Goal: Task Accomplishment & Management: Use online tool/utility

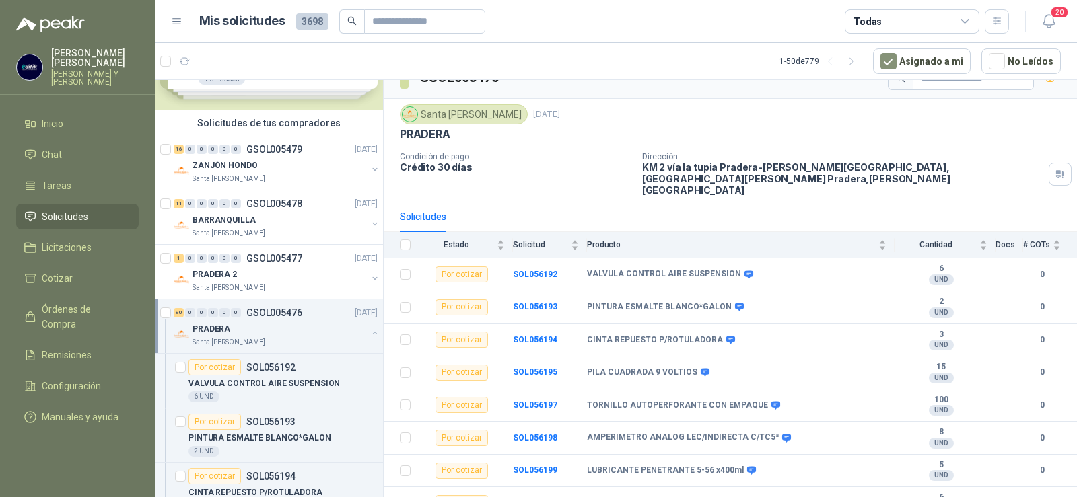
scroll to position [9, 0]
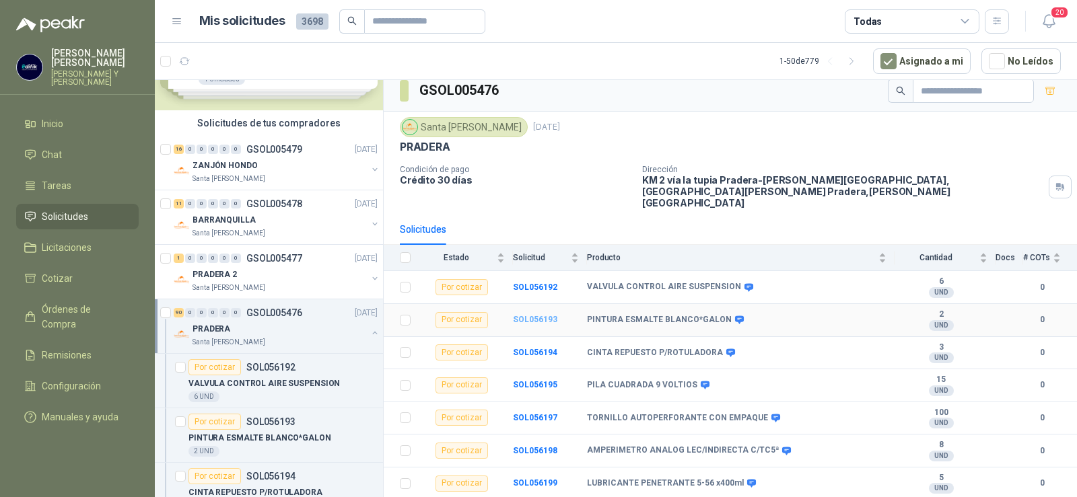
click at [529, 315] on b "SOL056193" at bounding box center [535, 319] width 44 height 9
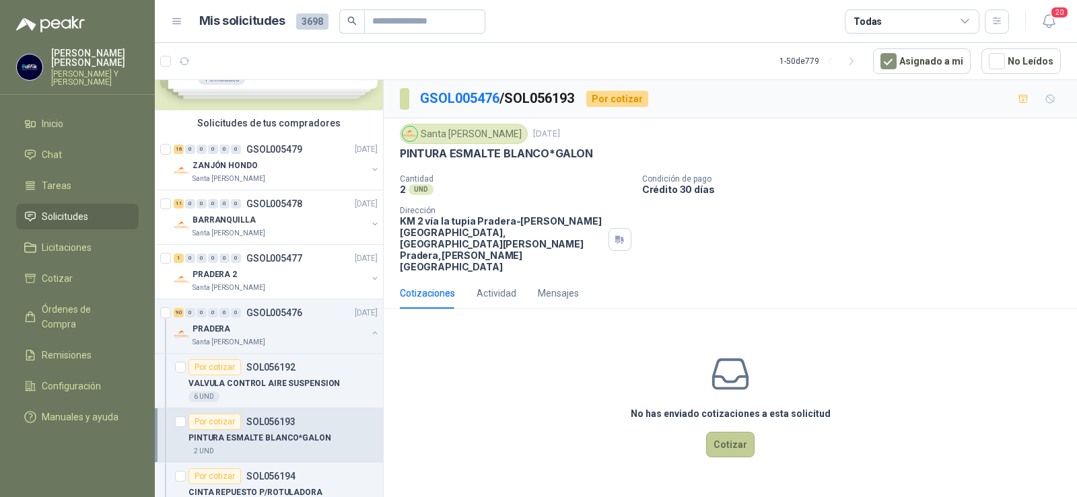
click at [726, 432] on button "Cotizar" at bounding box center [730, 445] width 48 height 26
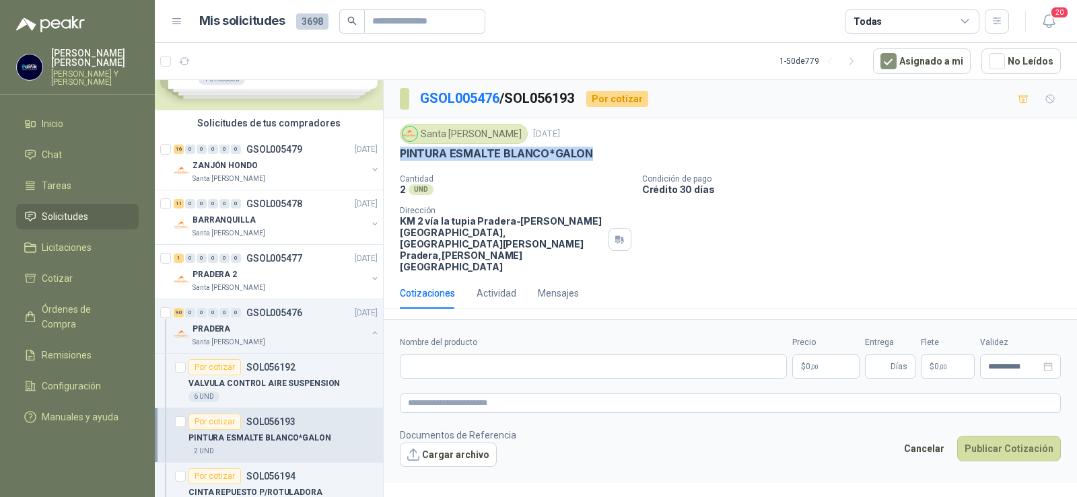
drag, startPoint x: 400, startPoint y: 156, endPoint x: 594, endPoint y: 160, distance: 193.2
click at [596, 157] on div "PINTURA ESMALTE BLANCO*GALON" at bounding box center [730, 154] width 661 height 14
copy p "PINTURA ESMALTE BLANCO*GALON"
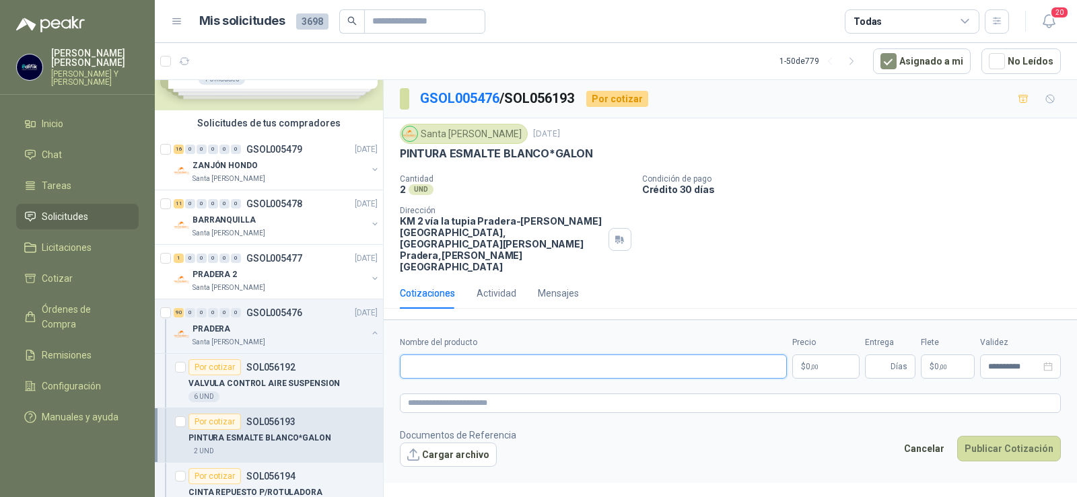
paste input "**********"
type input "**********"
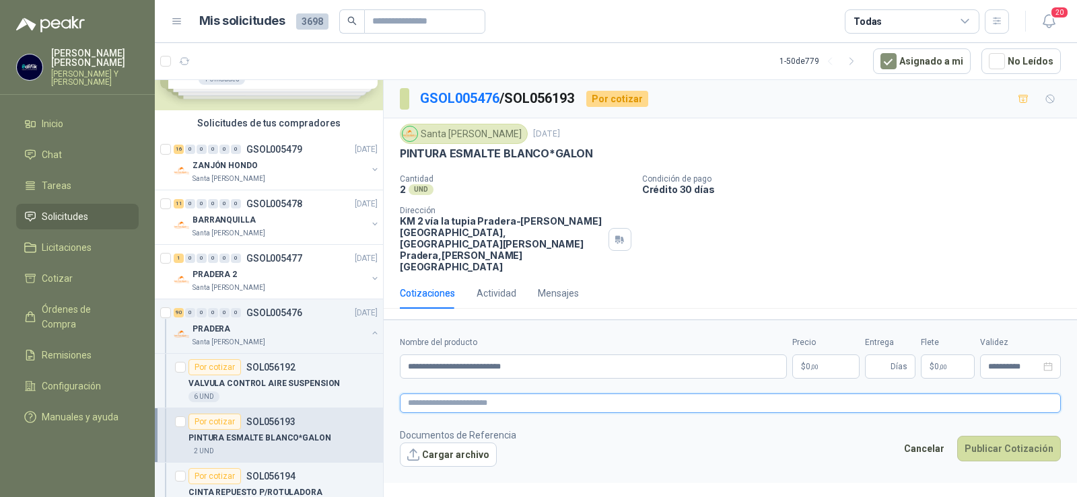
paste textarea "**********"
type textarea "**********"
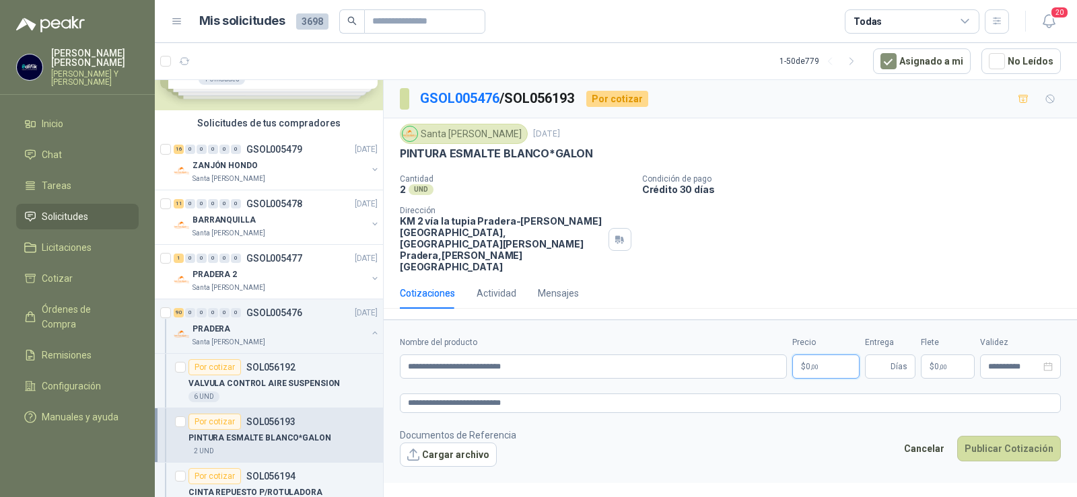
click at [816, 355] on p "$ 0 ,00" at bounding box center [825, 367] width 67 height 24
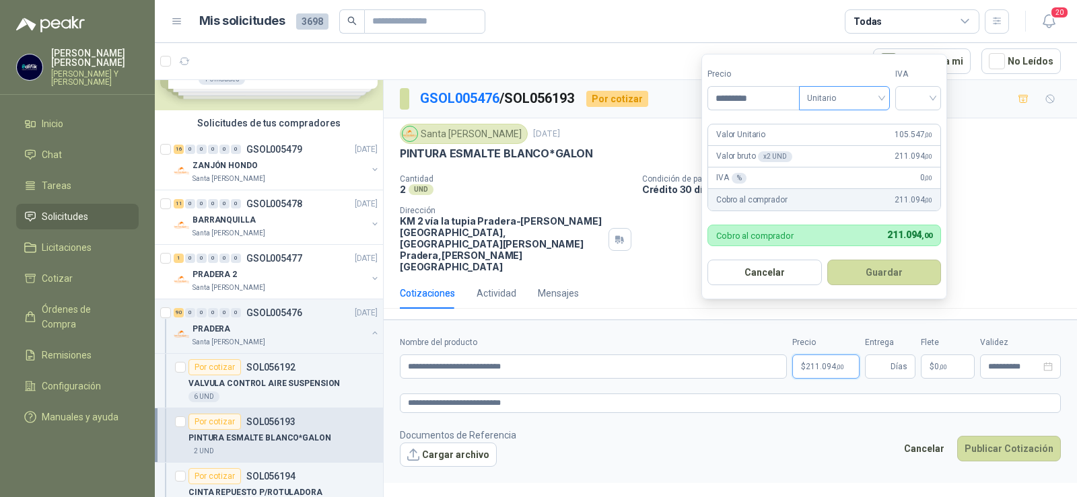
click at [882, 95] on span "Unitario" at bounding box center [844, 98] width 75 height 20
type input "*********"
click at [829, 122] on div "Unitario" at bounding box center [846, 125] width 69 height 15
click at [937, 101] on div at bounding box center [918, 98] width 46 height 24
click at [919, 128] on div "19%" at bounding box center [921, 125] width 25 height 15
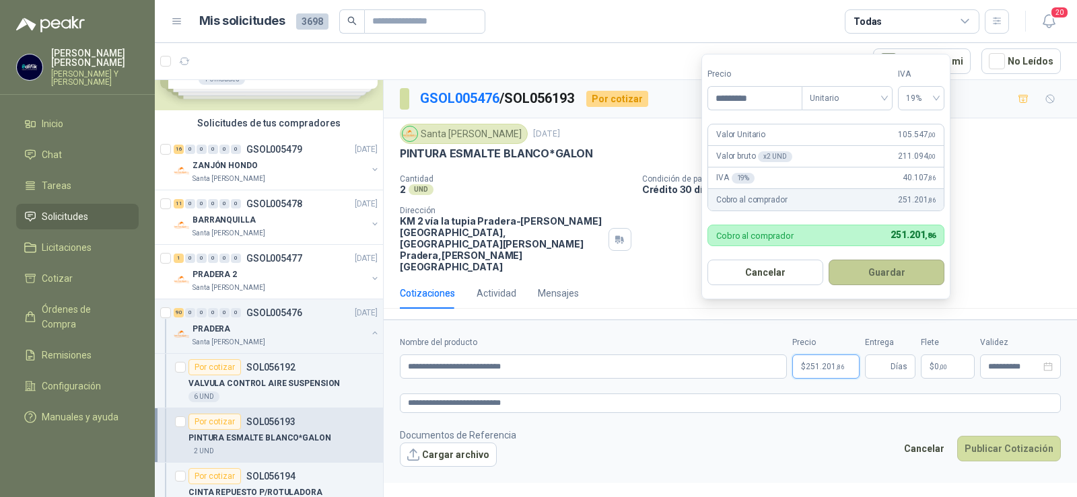
click at [919, 275] on button "Guardar" at bounding box center [887, 273] width 116 height 26
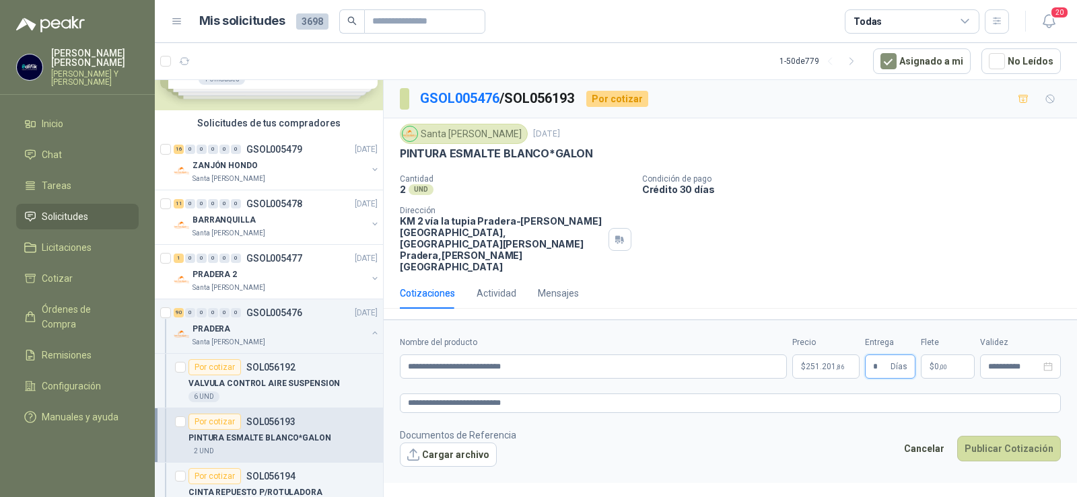
type input "*"
click at [930, 363] on span "$" at bounding box center [932, 367] width 5 height 8
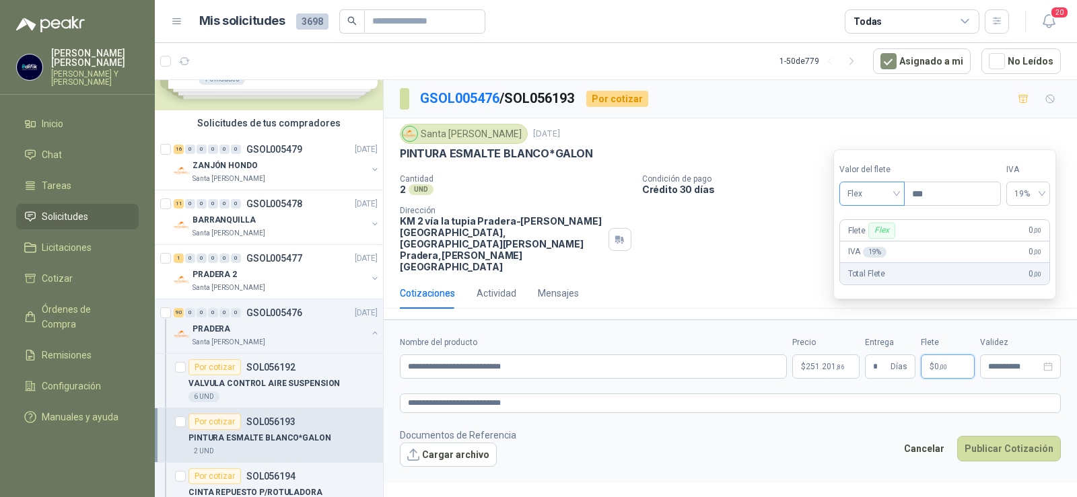
click at [899, 192] on div "Flex" at bounding box center [871, 194] width 65 height 24
click at [876, 238] on div "Incluido" at bounding box center [873, 243] width 46 height 15
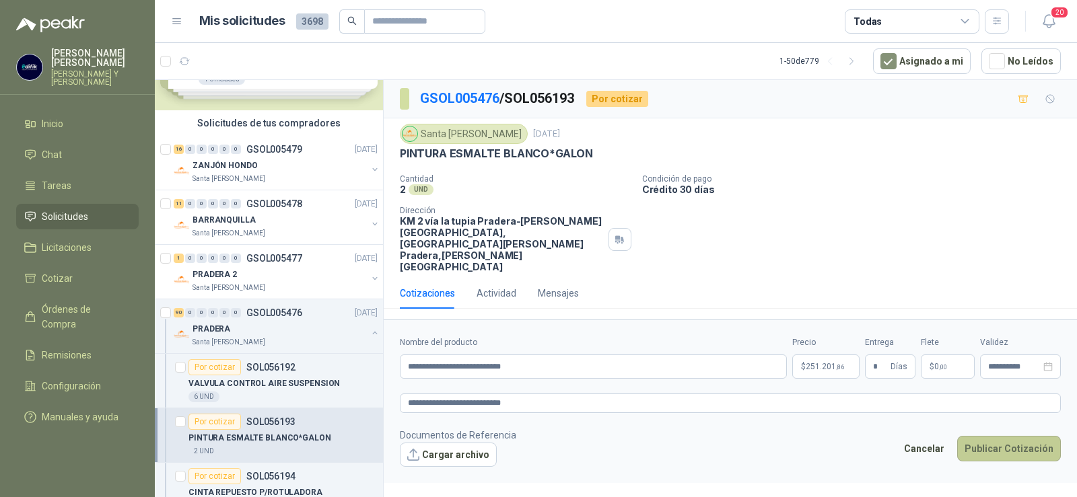
click at [1013, 436] on button "Publicar Cotización" at bounding box center [1009, 449] width 104 height 26
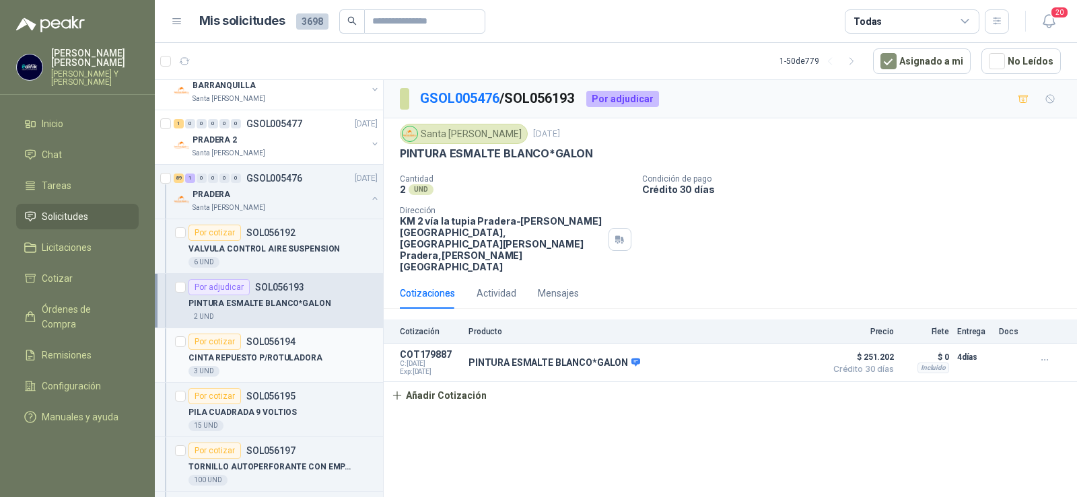
scroll to position [337, 0]
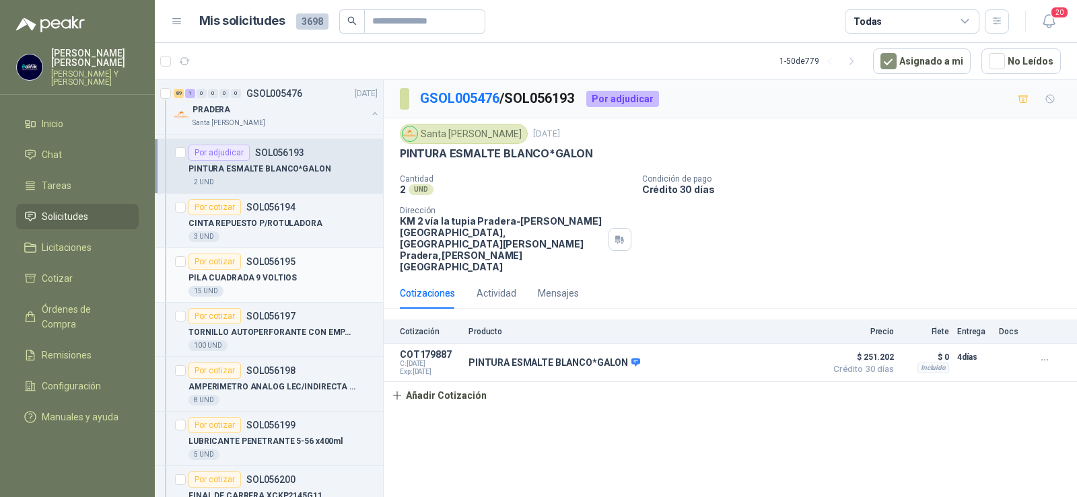
click at [267, 260] on p "SOL056195" at bounding box center [270, 261] width 49 height 9
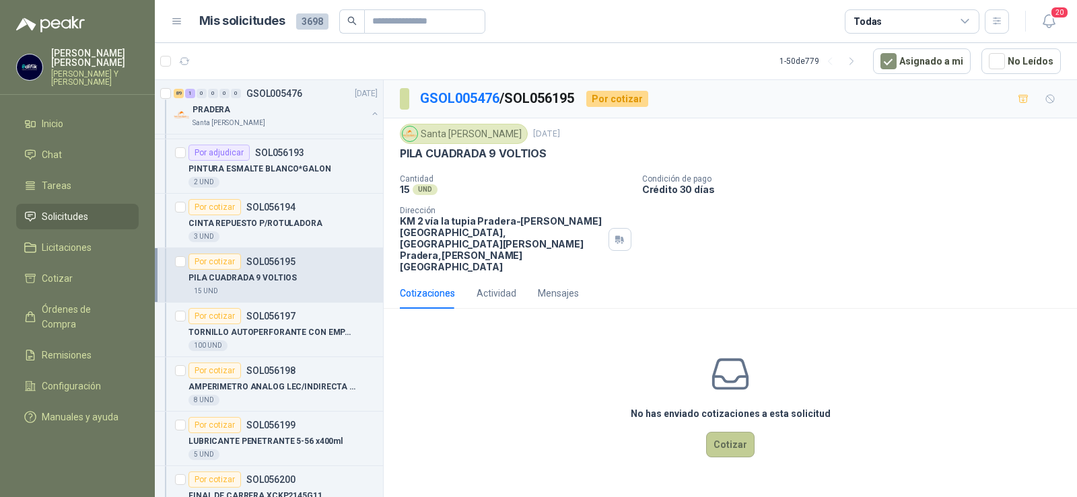
click at [735, 432] on button "Cotizar" at bounding box center [730, 445] width 48 height 26
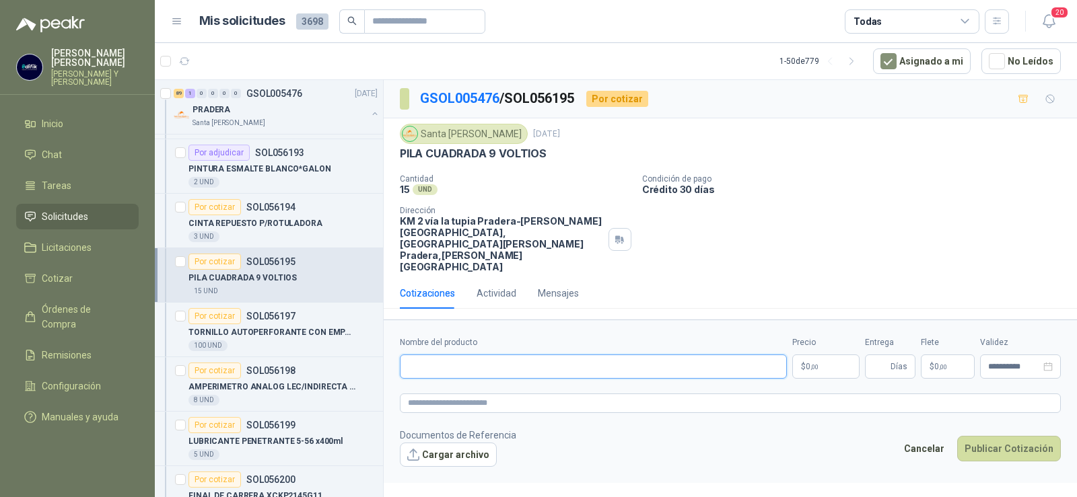
paste input "**********"
type input "**********"
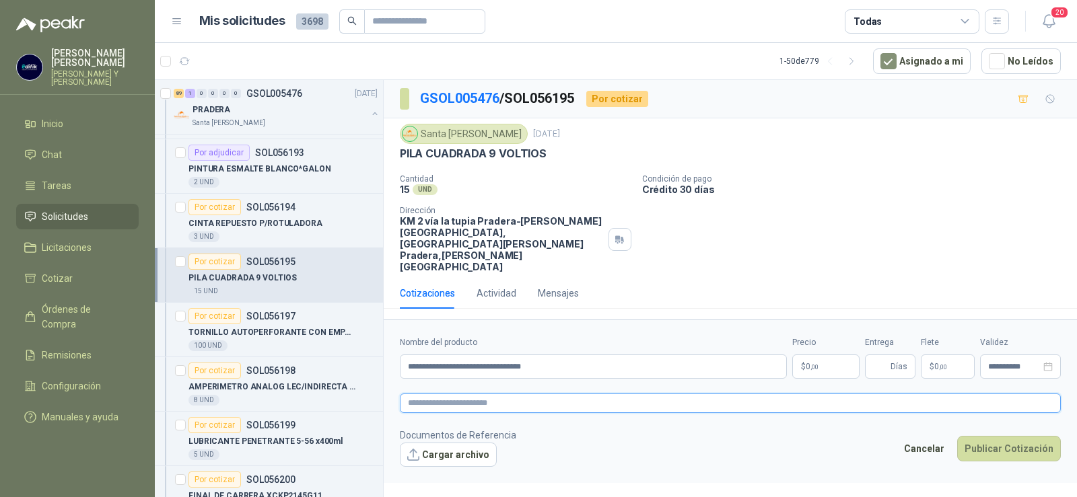
paste textarea "**********"
type textarea "**********"
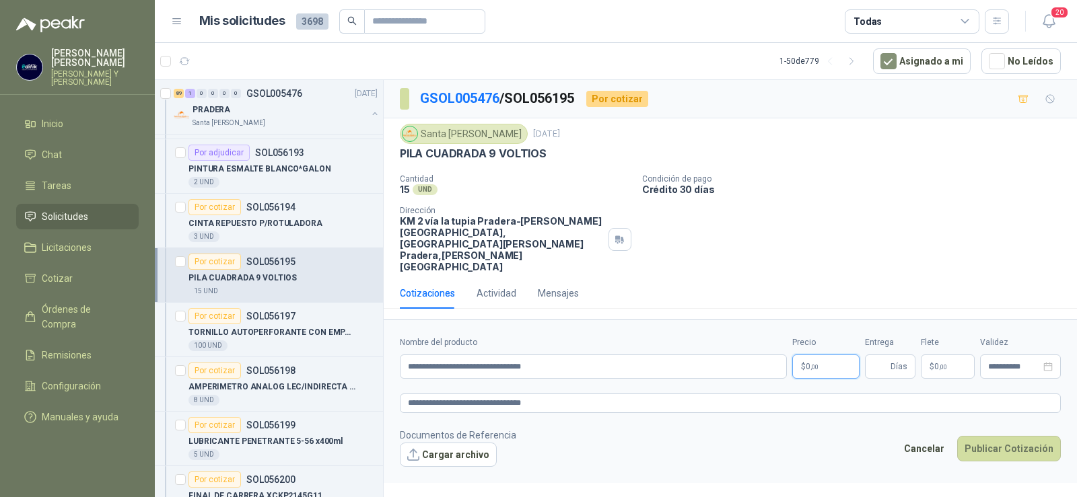
click at [821, 355] on p "$ 0 ,00" at bounding box center [825, 367] width 67 height 24
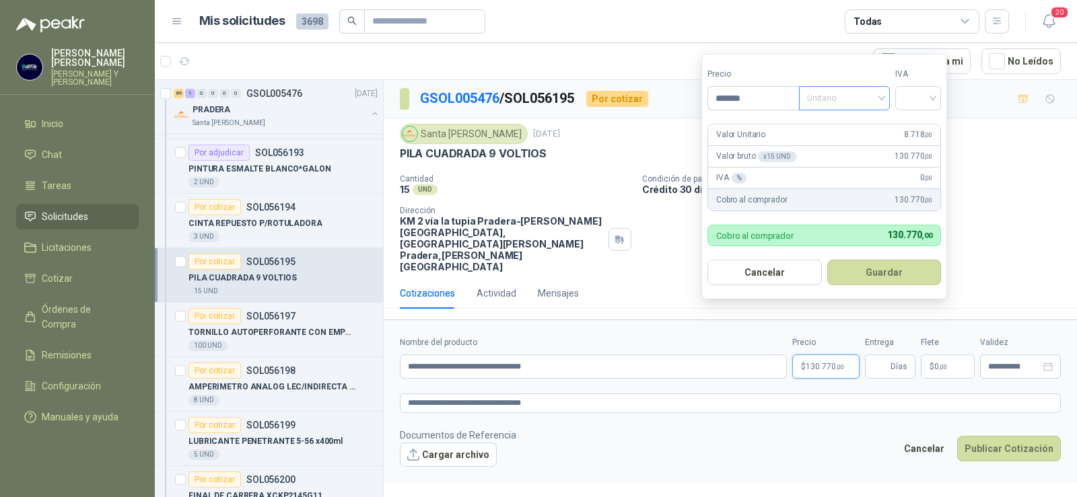
click at [885, 98] on div "Unitario" at bounding box center [844, 98] width 91 height 24
type input "*******"
click at [851, 129] on div "Unitario" at bounding box center [846, 125] width 69 height 15
click at [920, 103] on input "search" at bounding box center [918, 97] width 30 height 20
click at [921, 135] on div "19%" at bounding box center [921, 126] width 41 height 22
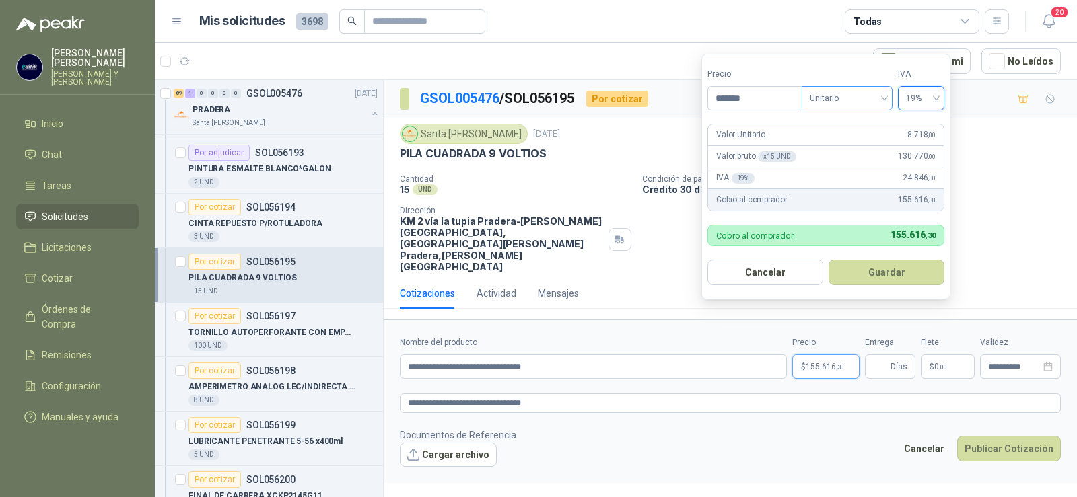
click at [884, 98] on span "Unitario" at bounding box center [847, 98] width 75 height 20
click at [828, 129] on div "Unitario" at bounding box center [846, 125] width 69 height 15
click at [872, 275] on button "Guardar" at bounding box center [887, 273] width 116 height 26
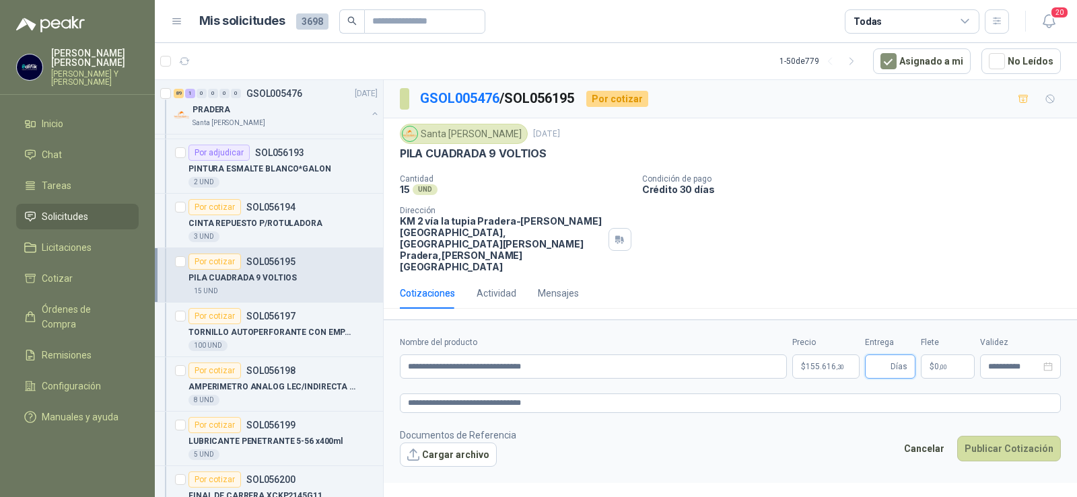
click at [886, 355] on input "Entrega" at bounding box center [880, 366] width 15 height 23
type input "*"
click at [820, 242] on div "Santa [PERSON_NAME] [DATE] PILA CUADRADA 9 VOLTIOS  Cantidad 15 UND  Condici…" at bounding box center [730, 198] width 693 height 160
click at [942, 363] on span ",00" at bounding box center [943, 366] width 8 height 7
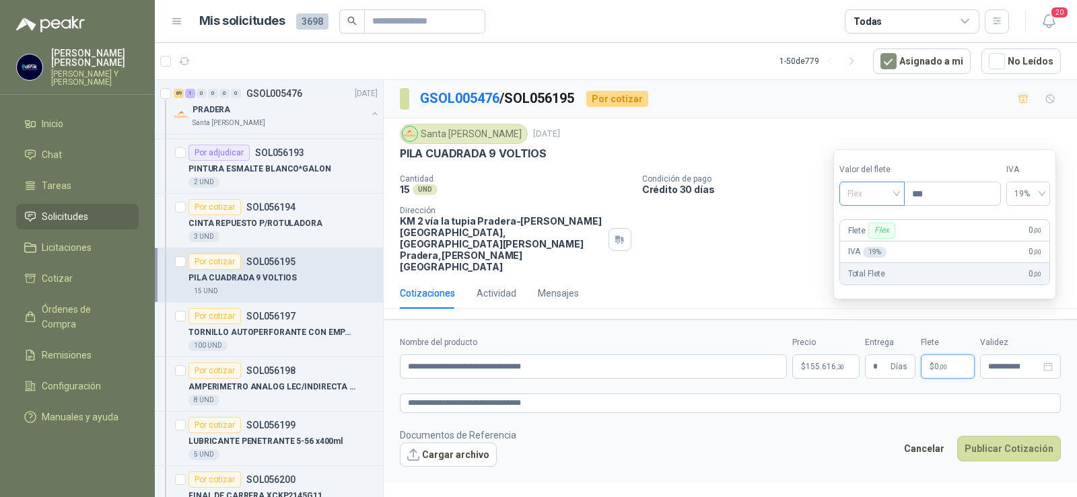
click at [894, 197] on span "Flex" at bounding box center [871, 194] width 49 height 20
click at [876, 246] on div "Incluido" at bounding box center [873, 243] width 46 height 15
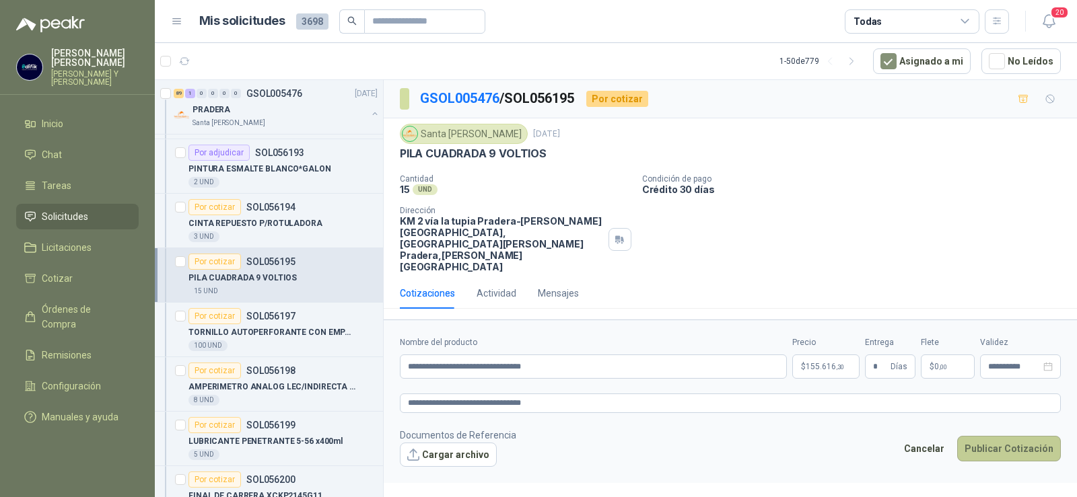
click at [1013, 436] on button "Publicar Cotización" at bounding box center [1009, 449] width 104 height 26
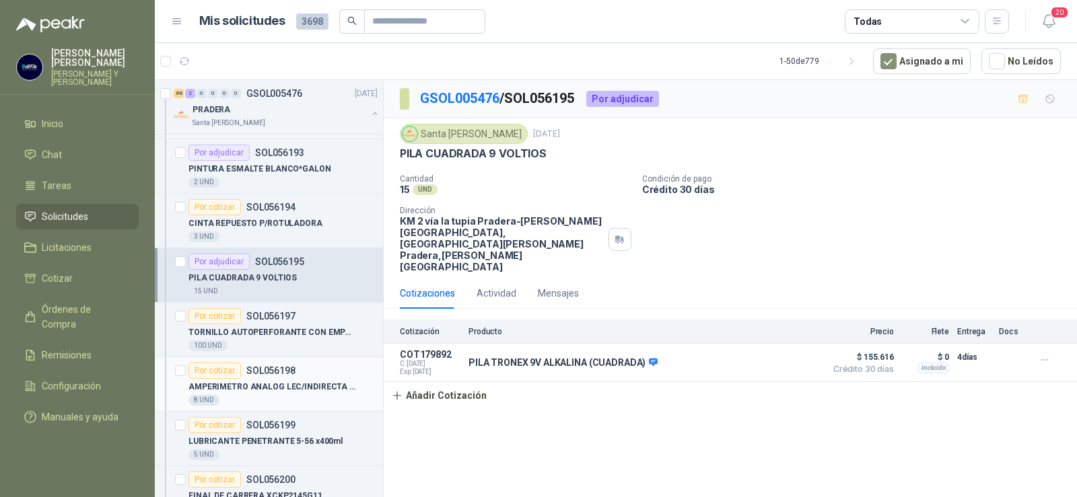
scroll to position [404, 0]
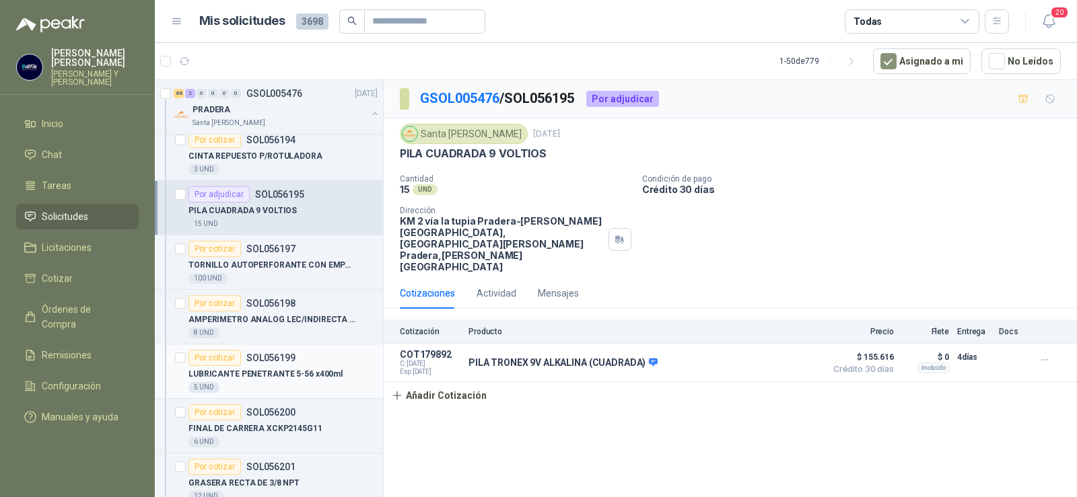
click at [267, 354] on p "SOL056199" at bounding box center [270, 357] width 49 height 9
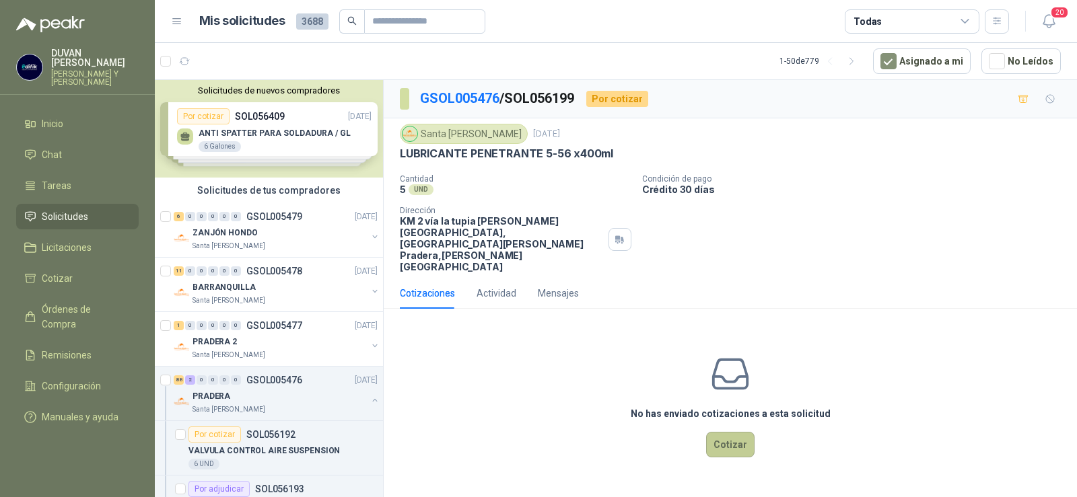
click at [740, 432] on button "Cotizar" at bounding box center [730, 445] width 48 height 26
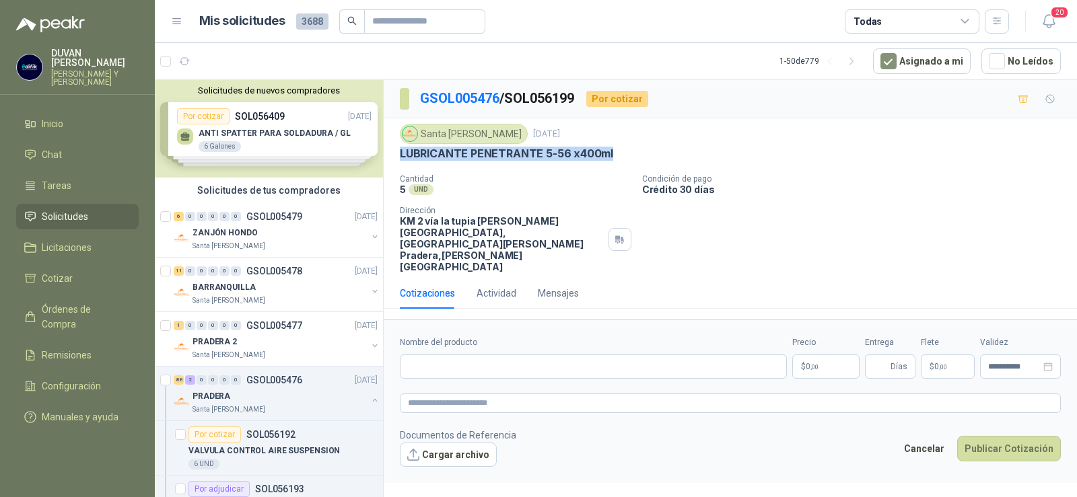
drag, startPoint x: 399, startPoint y: 151, endPoint x: 615, endPoint y: 153, distance: 216.1
click at [615, 153] on div "Santa Anita Napoles 16 sept, 2025 LUBRICANTE PENETRANTE 5-56 x400ml  Cantidad…" at bounding box center [730, 198] width 693 height 160
copy p "LUBRICANTE PENETRANTE 5-56 x400ml"
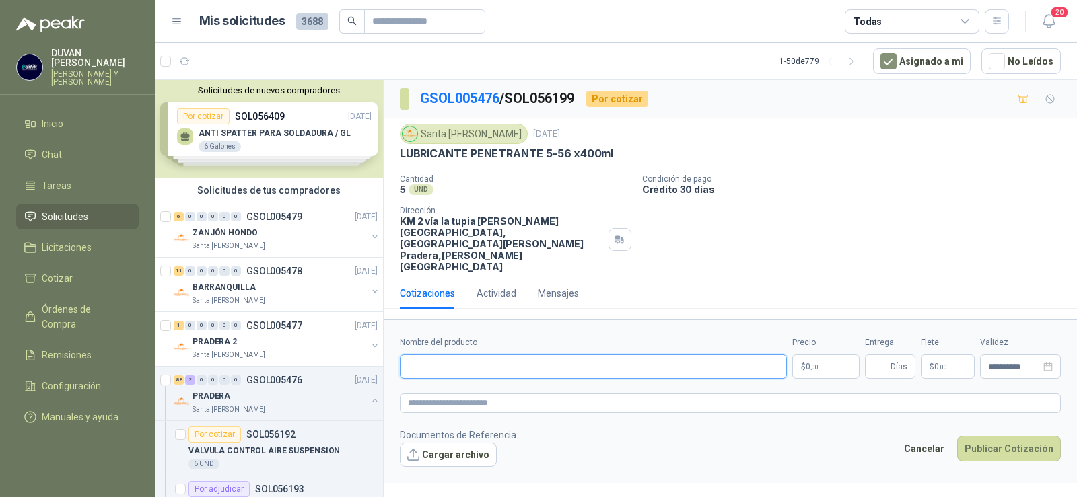
paste input "**********"
type input "**********"
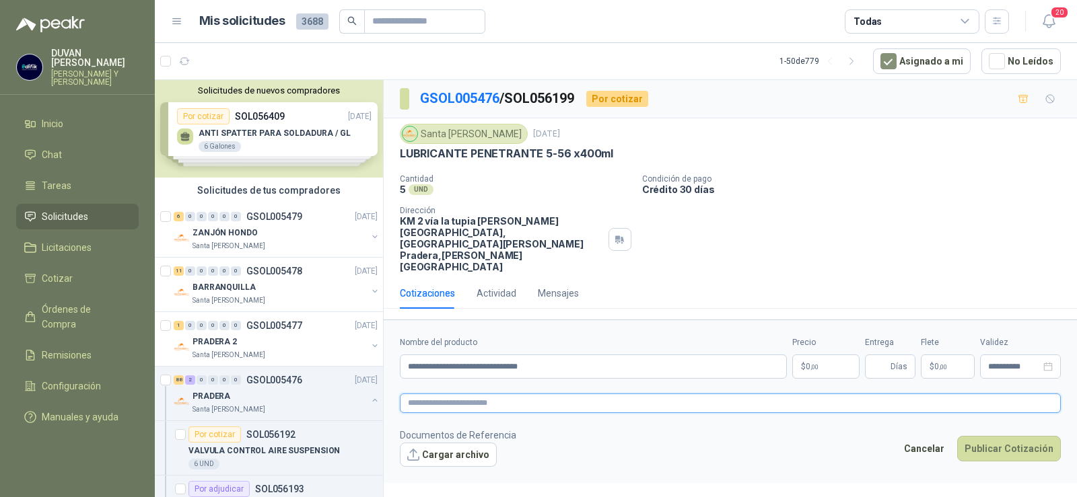
paste textarea "**********"
type textarea "**********"
click at [812, 363] on span ",00" at bounding box center [814, 366] width 8 height 7
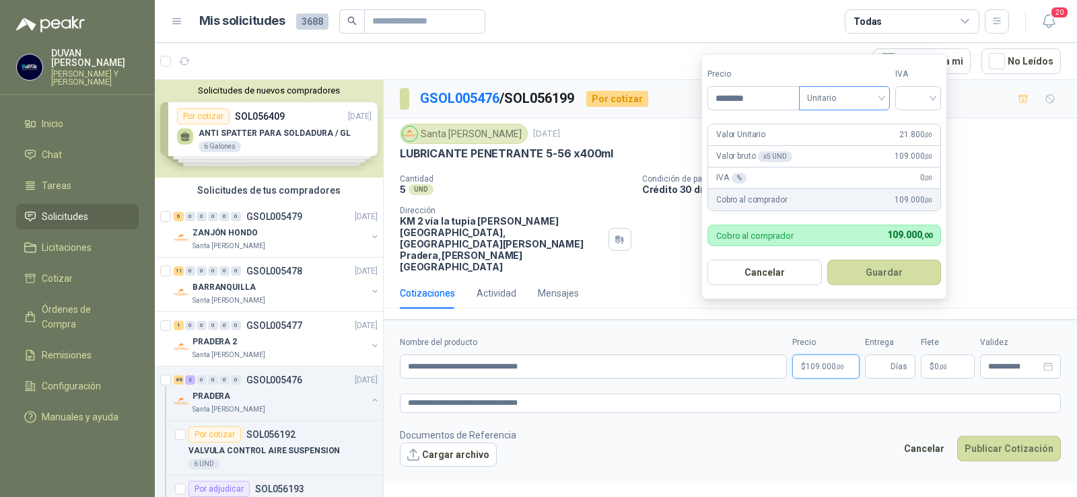
click at [885, 95] on div "Unitario" at bounding box center [844, 98] width 91 height 24
type input "********"
click at [832, 127] on div "Unitario" at bounding box center [846, 125] width 69 height 15
click at [941, 101] on div at bounding box center [918, 98] width 46 height 24
click at [927, 128] on div "19%" at bounding box center [921, 125] width 25 height 15
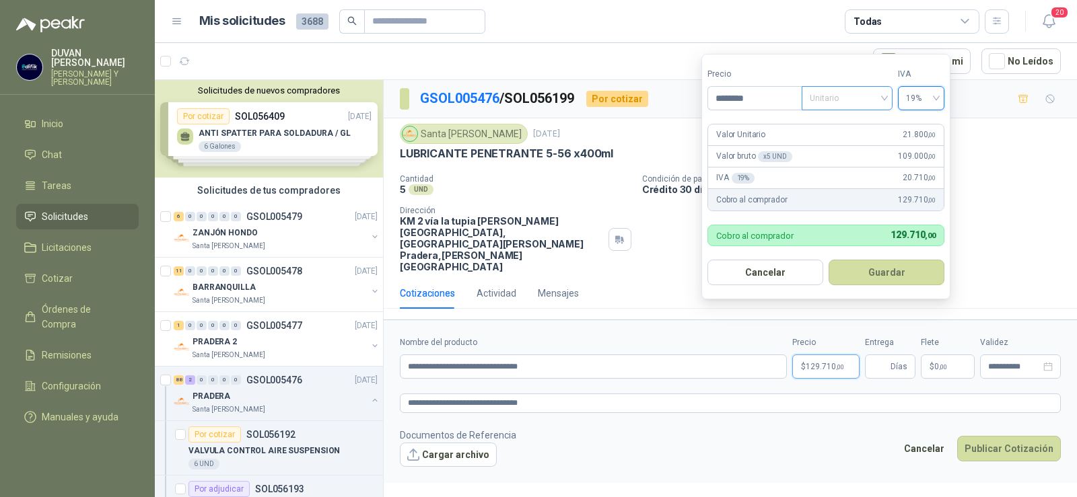
click at [884, 97] on span "Unitario" at bounding box center [847, 98] width 75 height 20
click at [847, 125] on div "Unitario" at bounding box center [846, 125] width 69 height 15
click at [880, 279] on button "Guardar" at bounding box center [887, 273] width 116 height 26
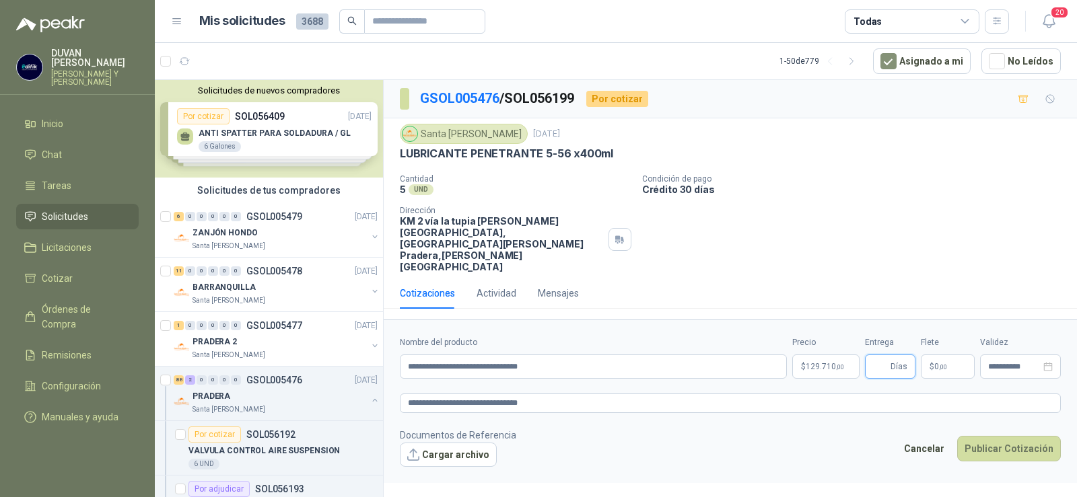
click at [882, 355] on input "Entrega" at bounding box center [880, 366] width 15 height 23
type input "*"
click at [936, 363] on span "0 ,00" at bounding box center [940, 367] width 13 height 8
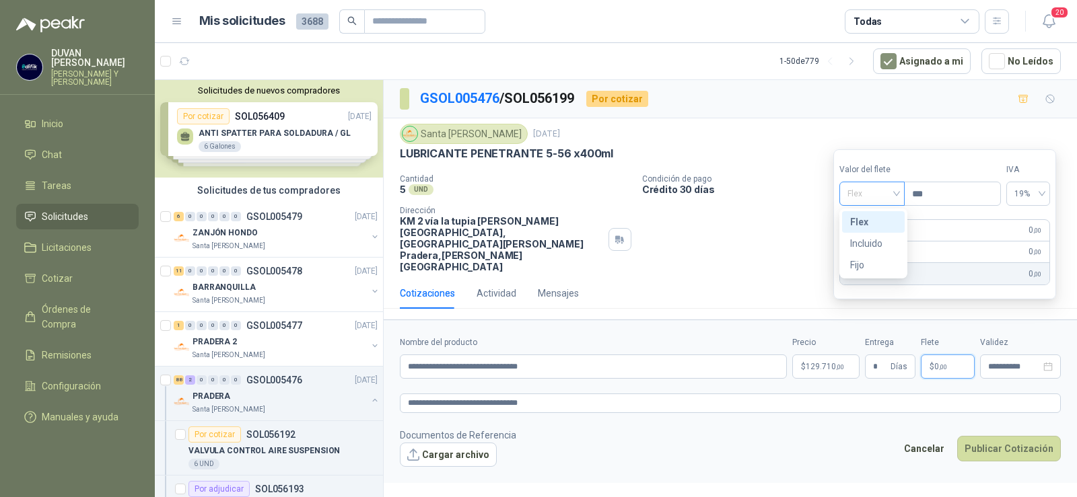
click at [897, 197] on span "Flex" at bounding box center [871, 194] width 49 height 20
click at [873, 245] on div "Incluido" at bounding box center [873, 243] width 46 height 15
click at [864, 195] on span "Incluido" at bounding box center [871, 194] width 52 height 20
click at [878, 246] on div "Incluido" at bounding box center [871, 243] width 49 height 15
click at [950, 355] on p "$ 0 ,00" at bounding box center [948, 367] width 54 height 24
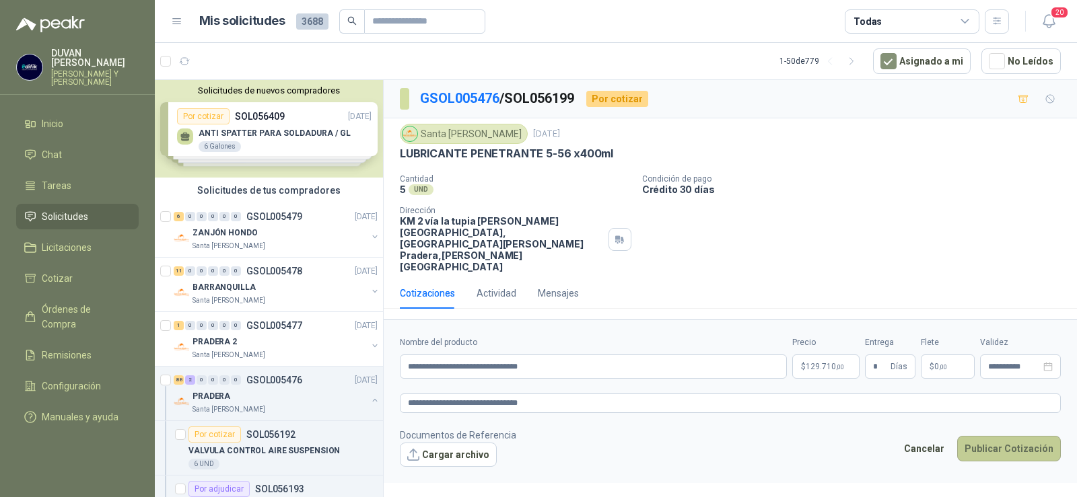
click at [991, 436] on button "Publicar Cotización" at bounding box center [1009, 449] width 104 height 26
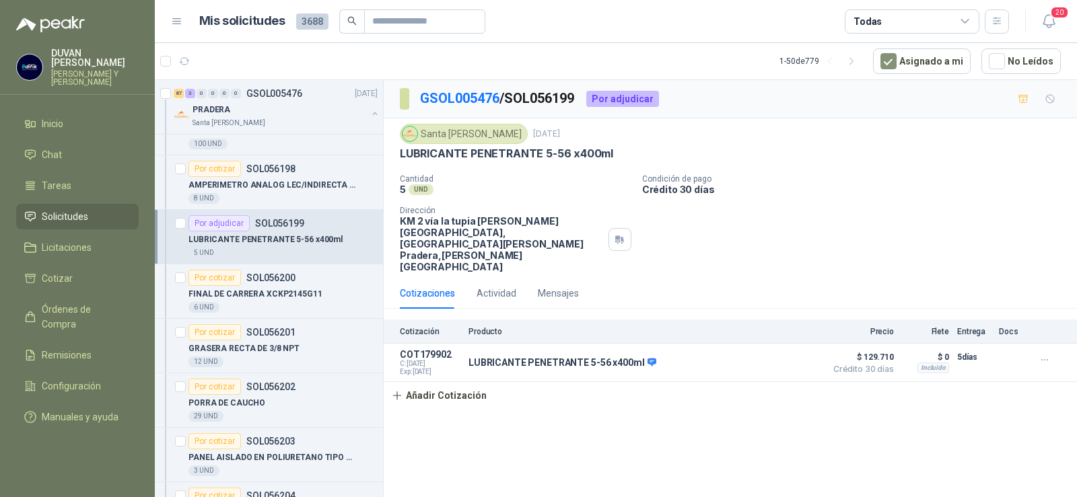
scroll to position [606, 0]
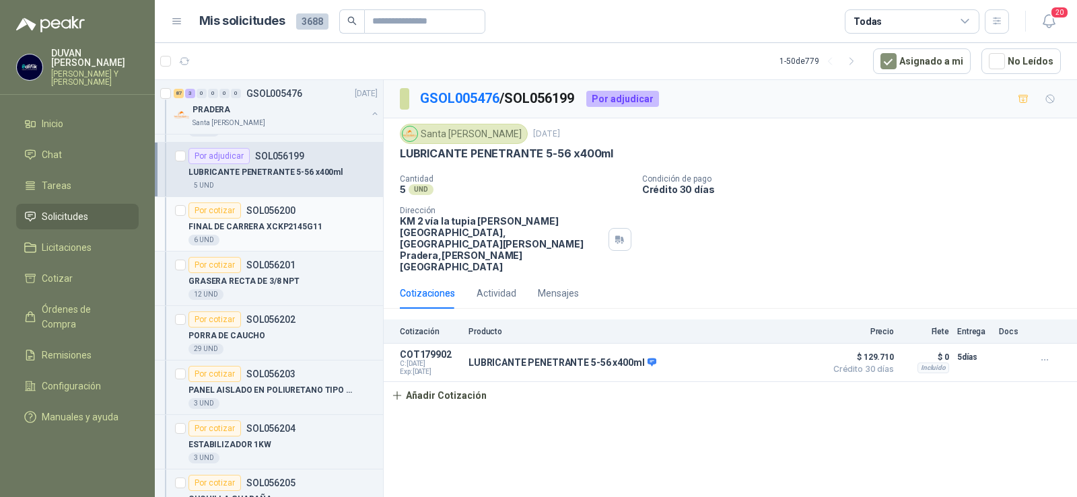
click at [200, 232] on p "FINAL DE CARRERA XCKP2145G11" at bounding box center [255, 227] width 134 height 13
click at [201, 227] on p "FINAL DE CARRERA XCKP2145G11" at bounding box center [255, 227] width 134 height 13
click at [268, 209] on p "SOL056200" at bounding box center [270, 210] width 49 height 9
click at [263, 211] on p "SOL056200" at bounding box center [270, 210] width 49 height 9
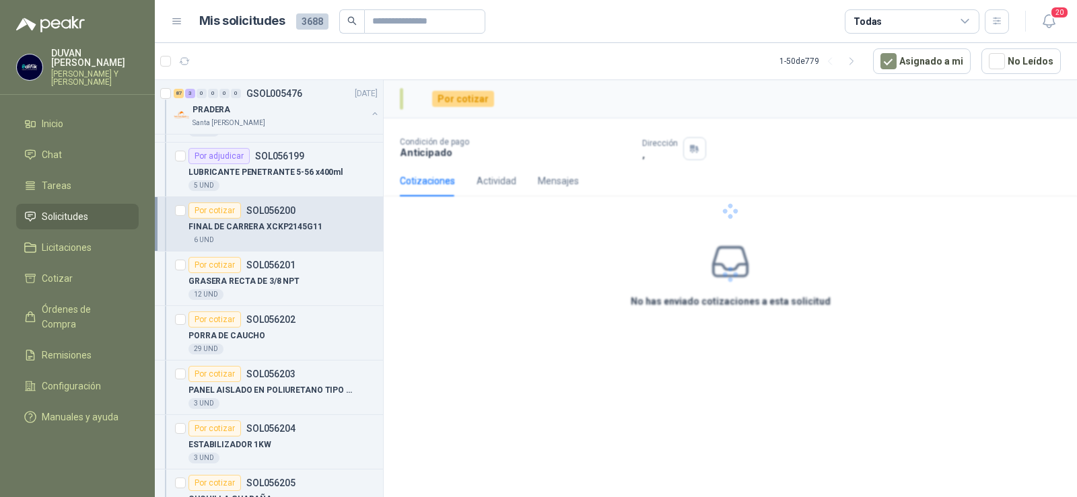
click at [281, 210] on p "SOL056200" at bounding box center [270, 210] width 49 height 9
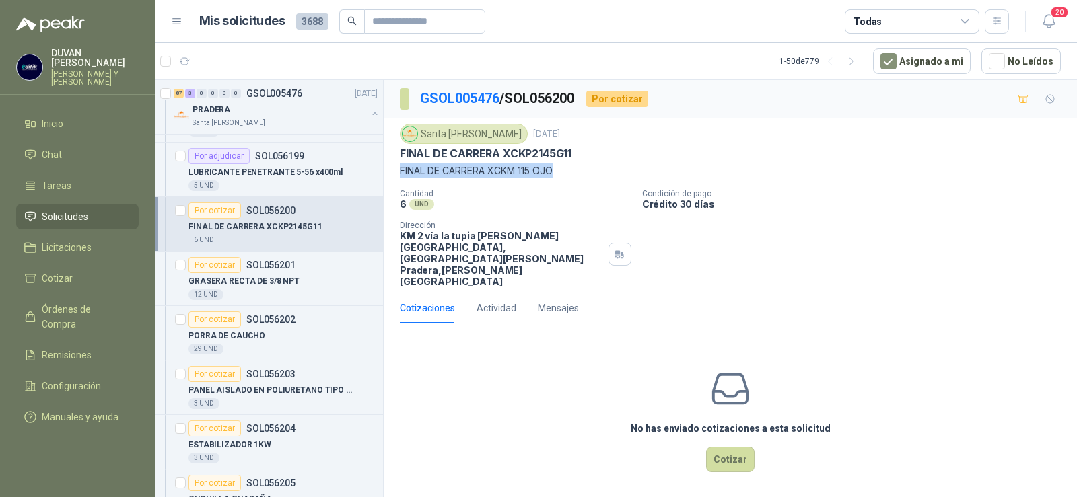
drag, startPoint x: 401, startPoint y: 174, endPoint x: 556, endPoint y: 172, distance: 154.8
click at [556, 172] on p "FINAL DE CARRERA XCKM 115 OJO" at bounding box center [730, 171] width 661 height 15
copy p "FINAL DE CARRERA XCKM 115 OJO"
click at [250, 265] on p "SOL056201" at bounding box center [270, 264] width 49 height 9
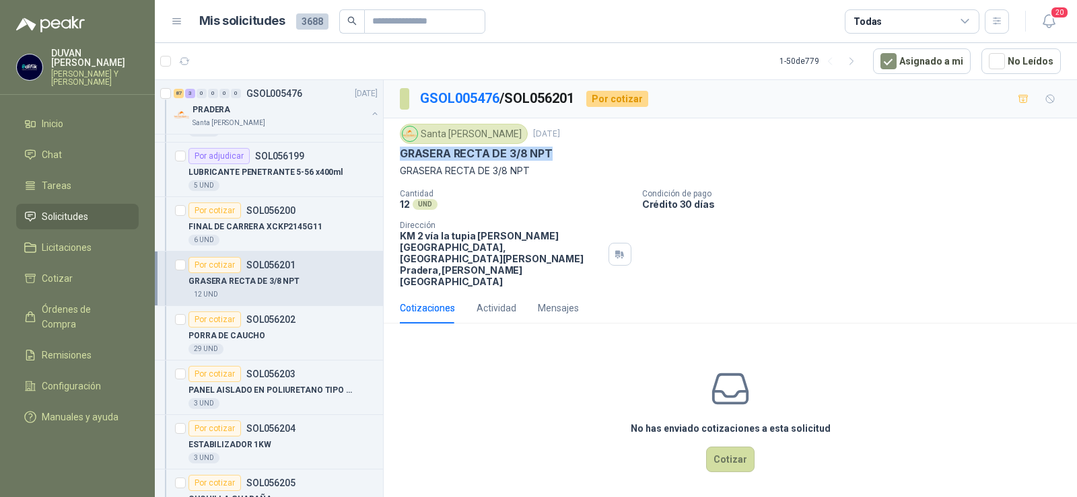
drag, startPoint x: 401, startPoint y: 155, endPoint x: 556, endPoint y: 156, distance: 154.8
click at [556, 156] on div "GRASERA RECTA DE 3/8 NPT" at bounding box center [730, 154] width 661 height 14
copy p "GRASERA RECTA DE 3/8 NPT"
